Goal: Task Accomplishment & Management: Manage account settings

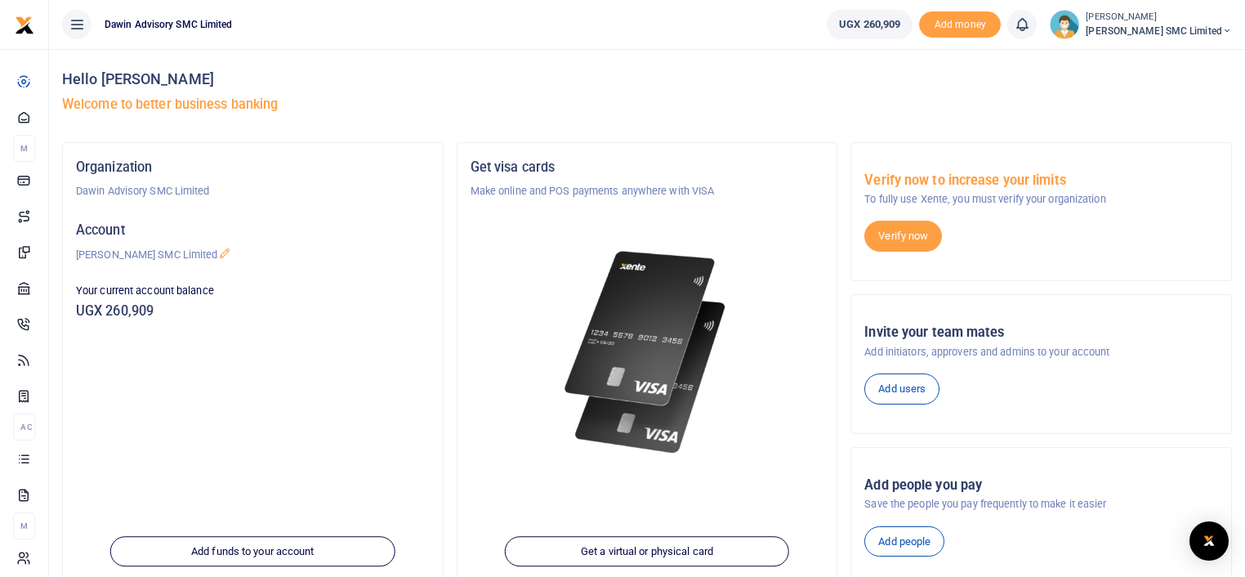
click at [488, 68] on div "Hello Ritah Nanteza Welcome to better business banking" at bounding box center [647, 95] width 1170 height 93
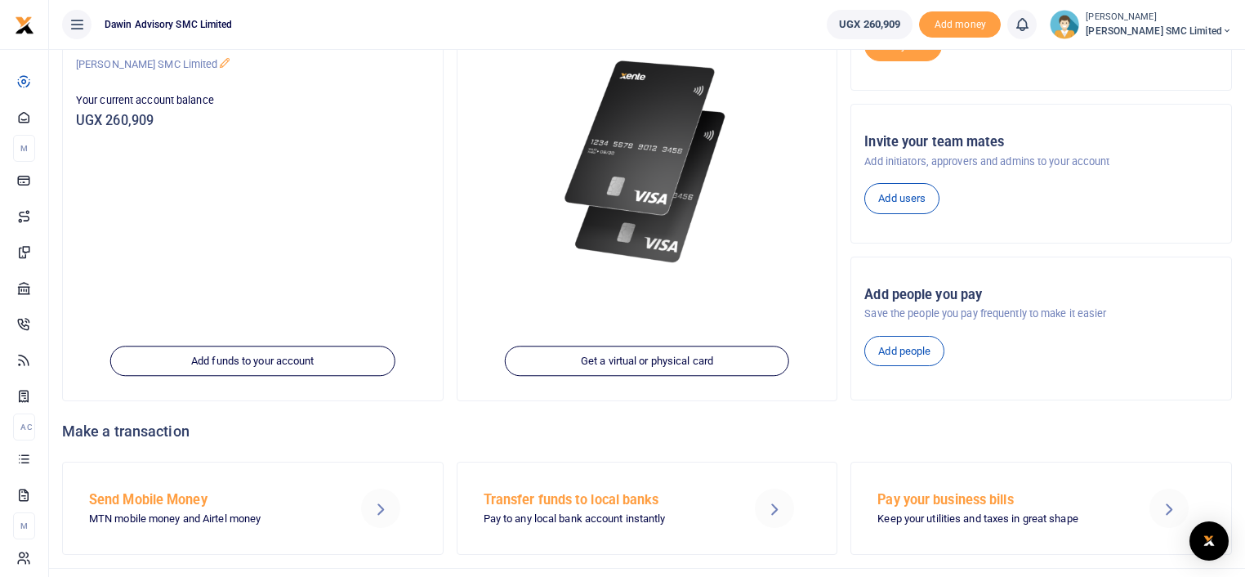
scroll to position [222, 0]
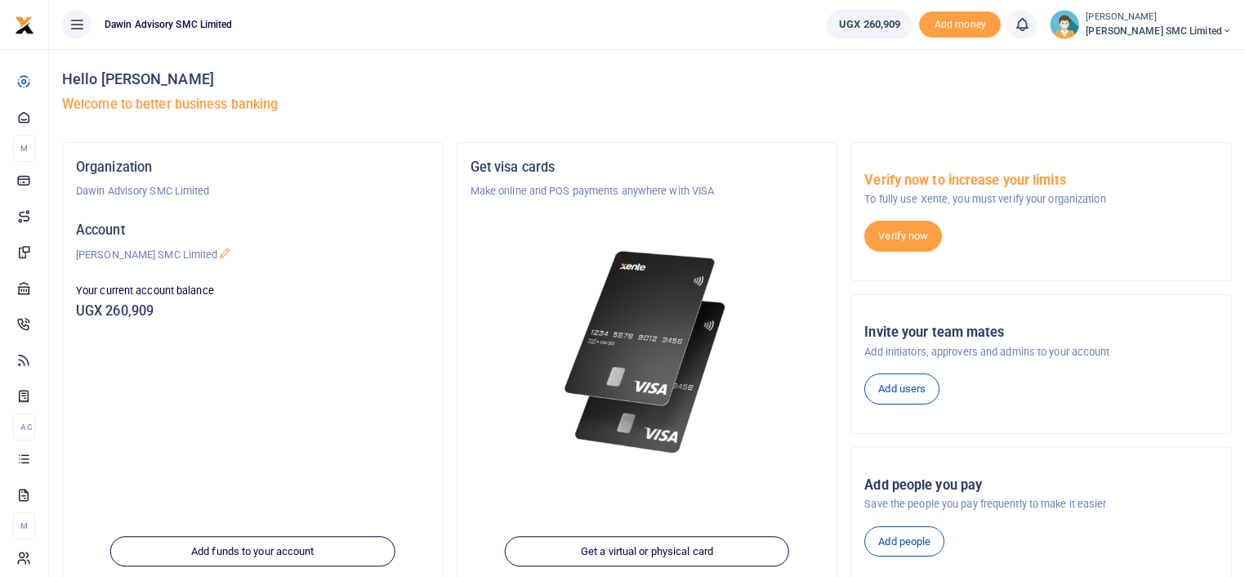
click at [633, 387] on img at bounding box center [647, 352] width 177 height 227
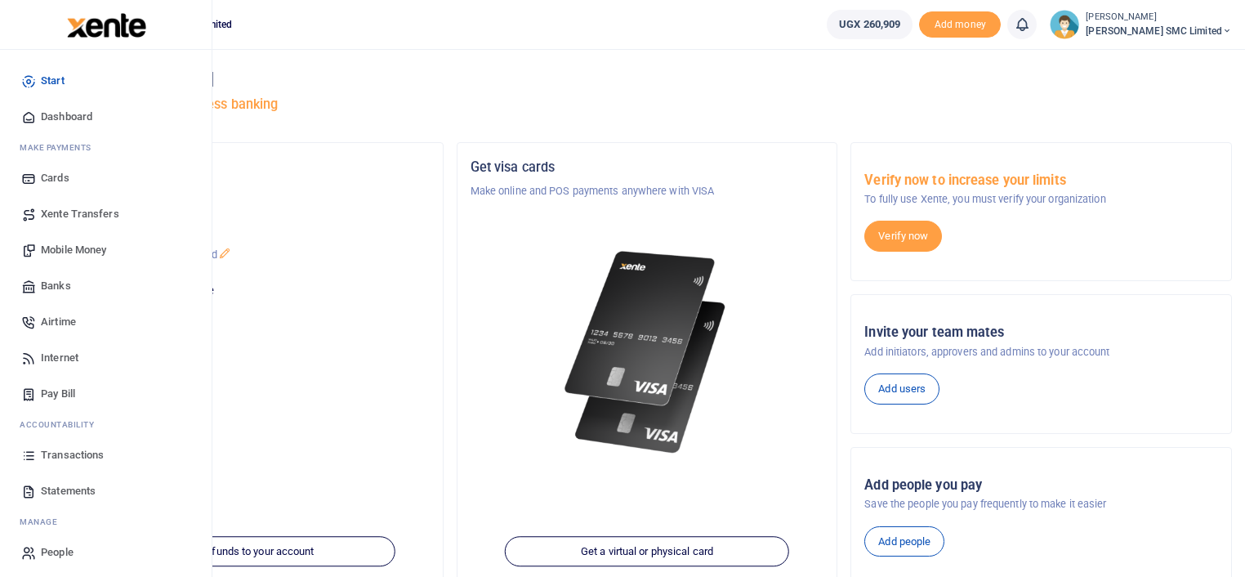
click at [86, 242] on span "Mobile Money" at bounding box center [73, 250] width 65 height 16
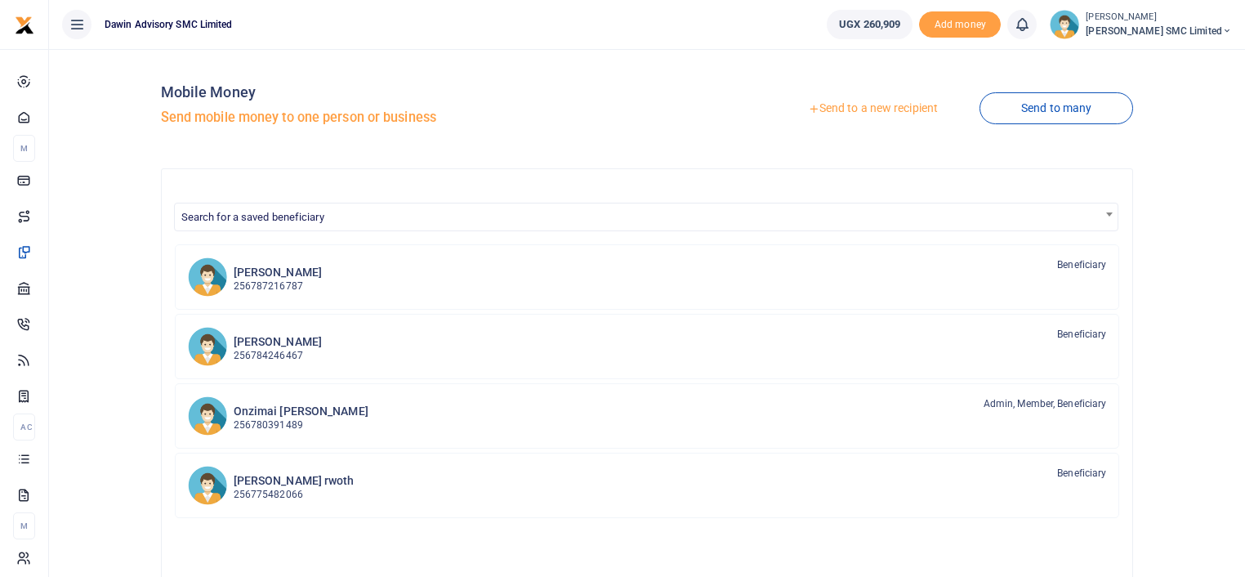
click at [526, 98] on h4 "Mobile Money" at bounding box center [401, 92] width 480 height 18
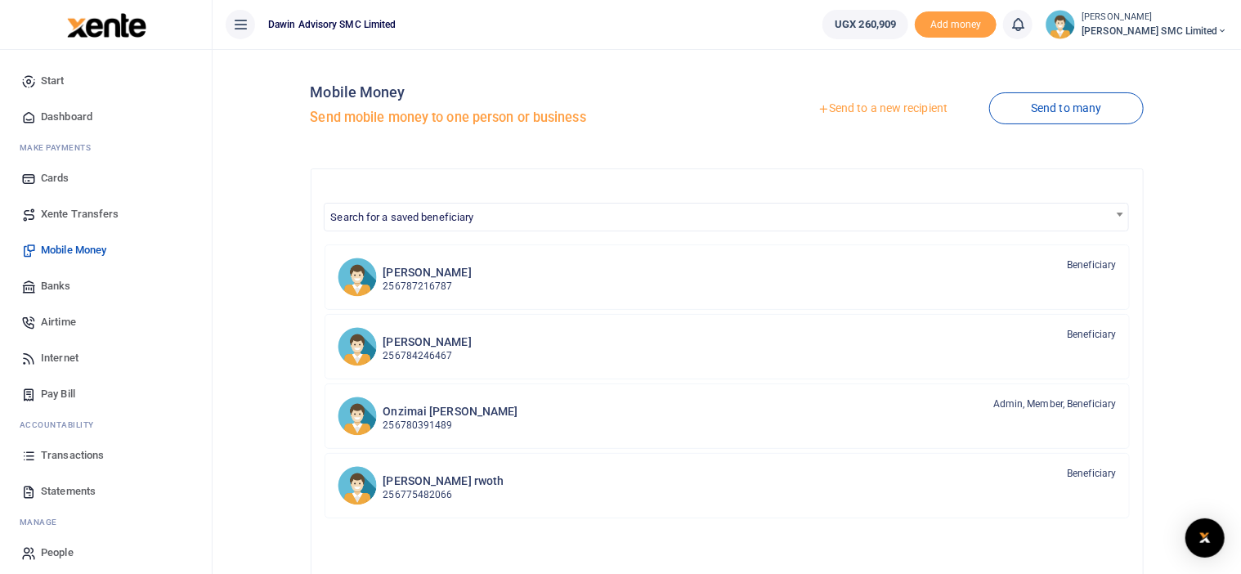
click at [65, 443] on link "Transactions" at bounding box center [106, 455] width 186 height 36
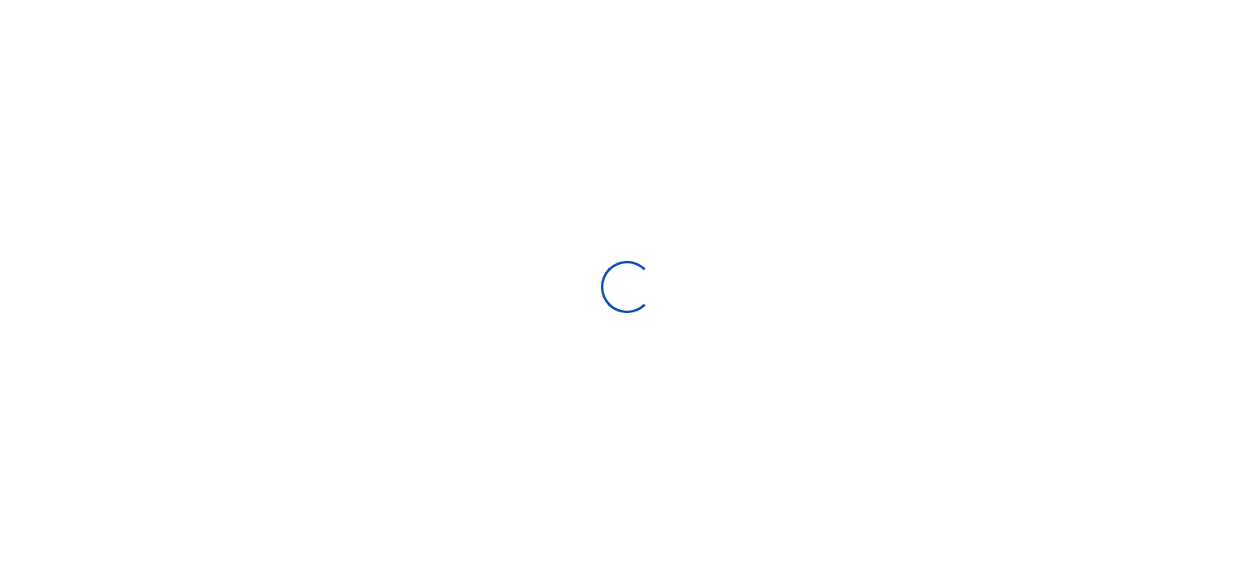
select select
type input "07/17/2025 - 08/15/2025"
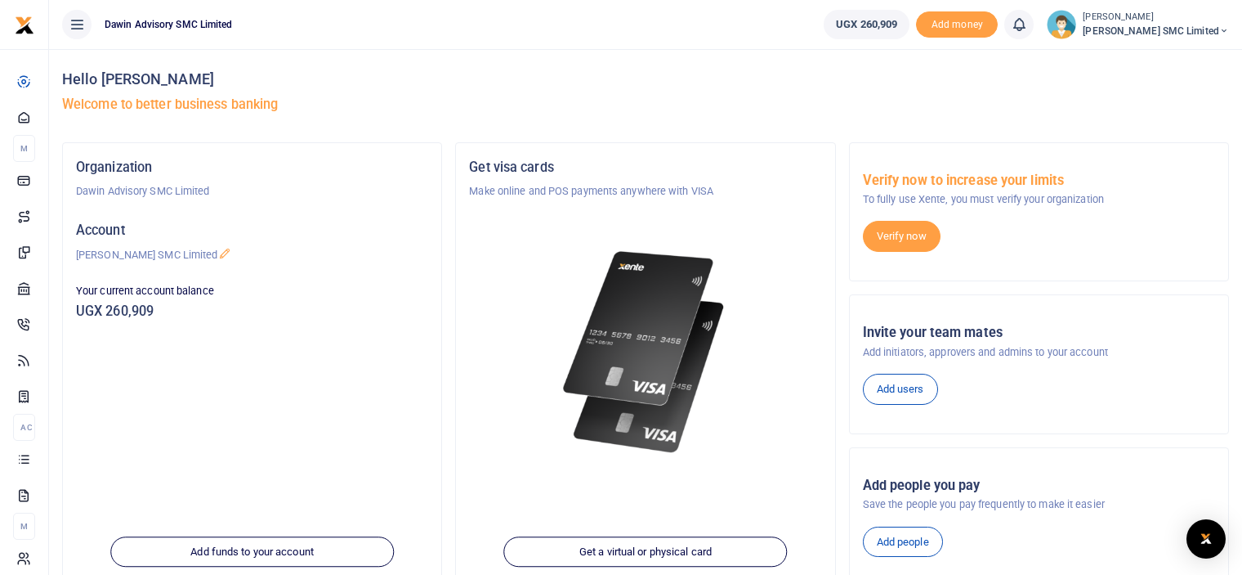
click at [329, 354] on div "Organization Dawin Advisory SMC Limited Account Dawin Finishes SMC Limited Your…" at bounding box center [252, 367] width 378 height 448
